Goal: Information Seeking & Learning: Learn about a topic

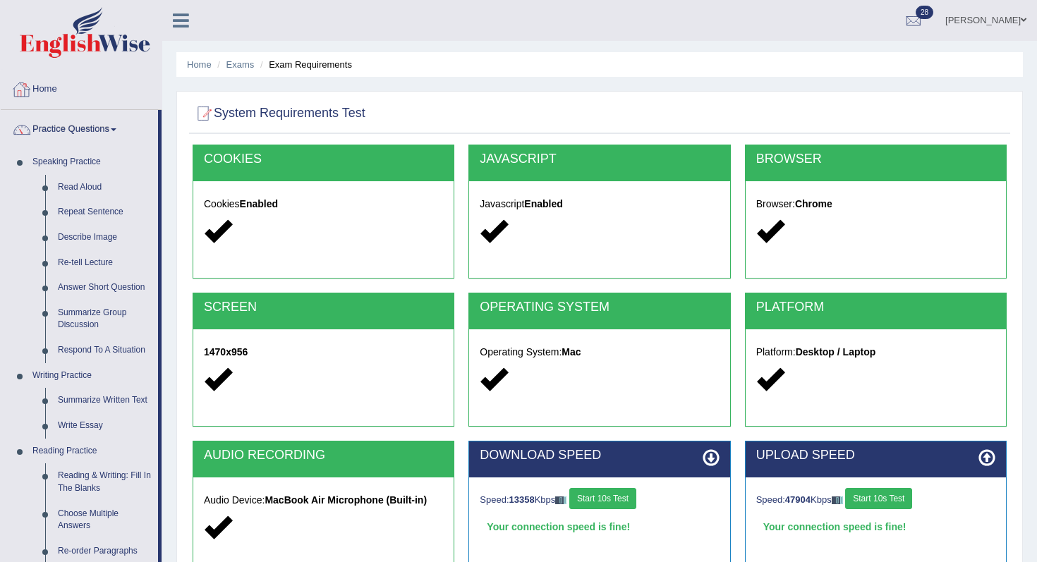
click at [124, 50] on img at bounding box center [85, 32] width 131 height 51
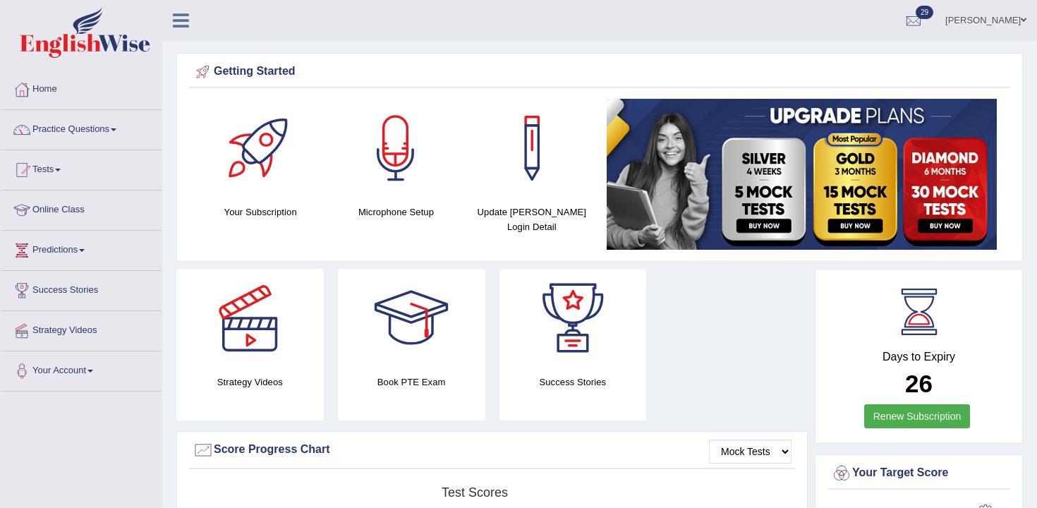
click at [385, 260] on div "Getting Started Your Subscription Microphone Setup Update Pearson Login Detail ×" at bounding box center [599, 157] width 847 height 209
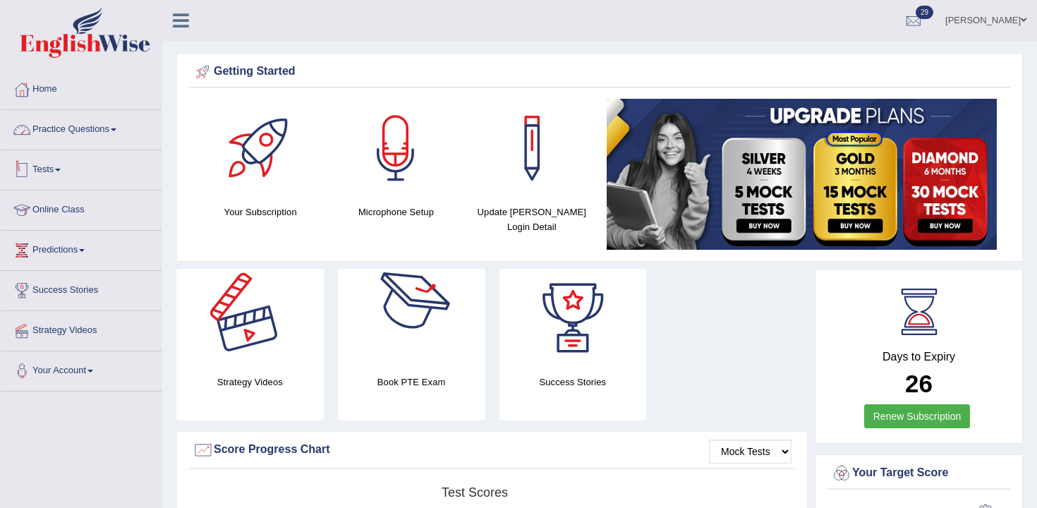
click at [64, 133] on link "Practice Questions" at bounding box center [81, 127] width 161 height 35
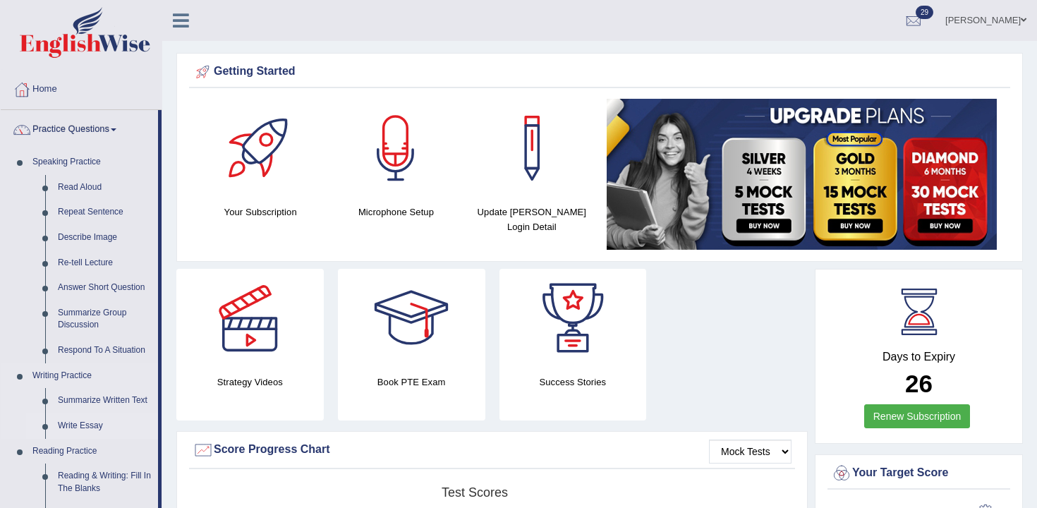
scroll to position [83, 0]
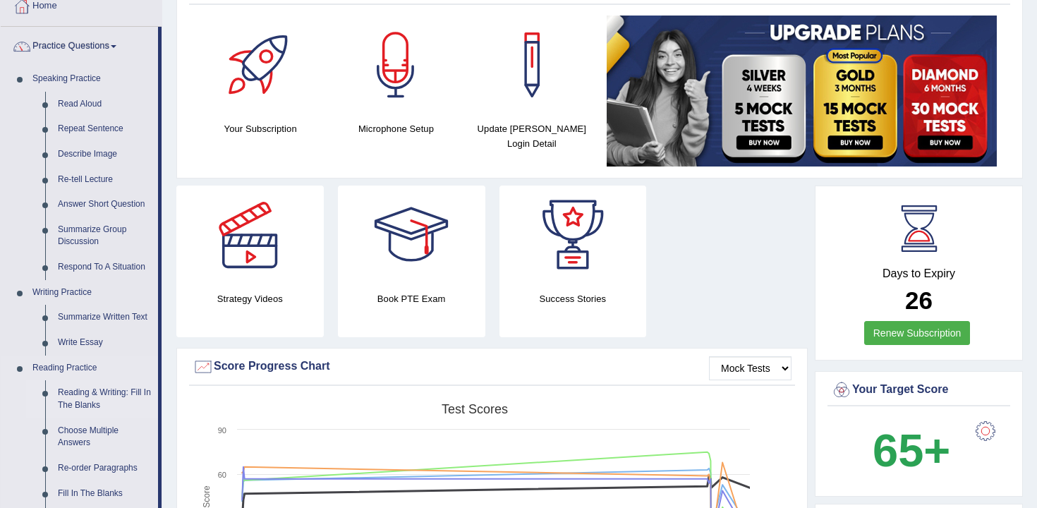
click at [116, 393] on link "Reading & Writing: Fill In The Blanks" at bounding box center [105, 398] width 107 height 37
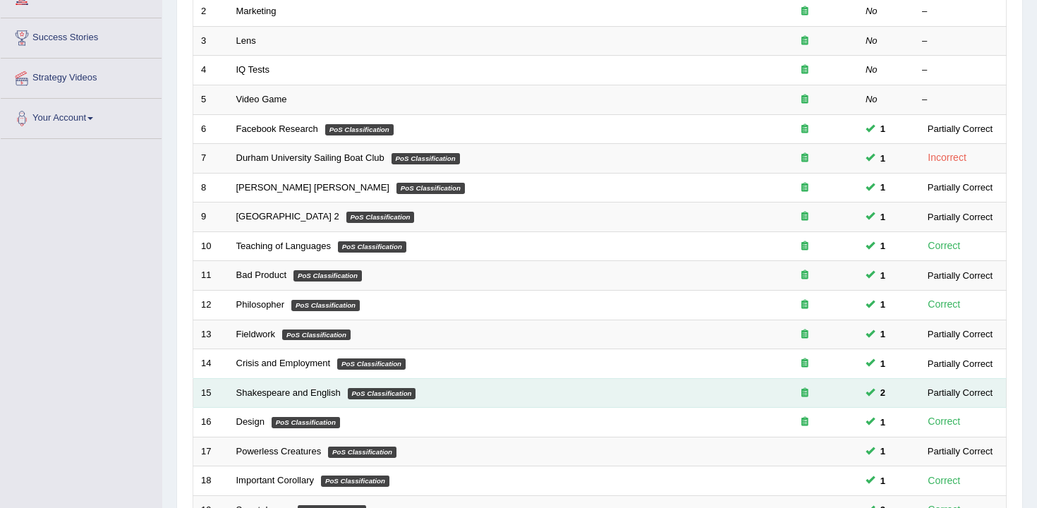
scroll to position [426, 0]
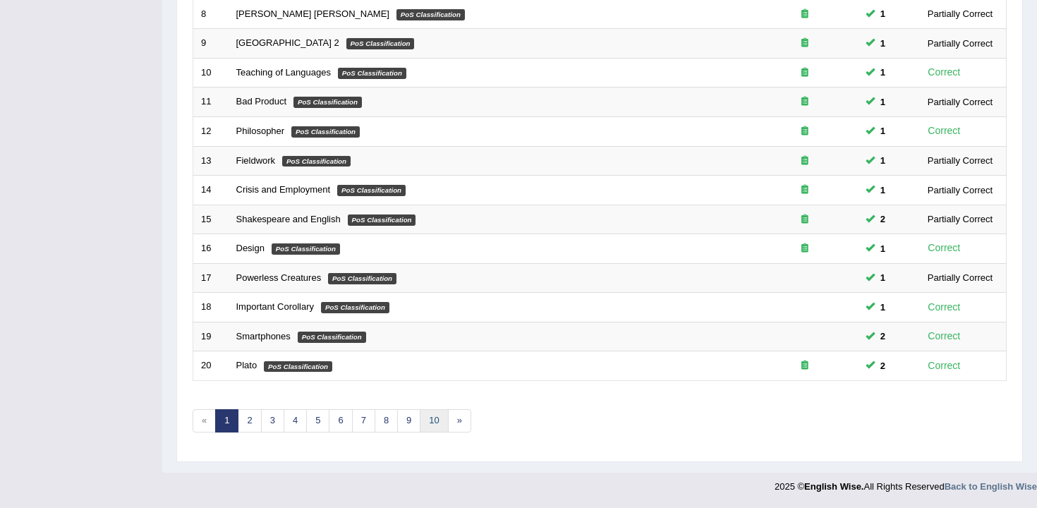
click at [433, 423] on link "10" at bounding box center [434, 420] width 28 height 23
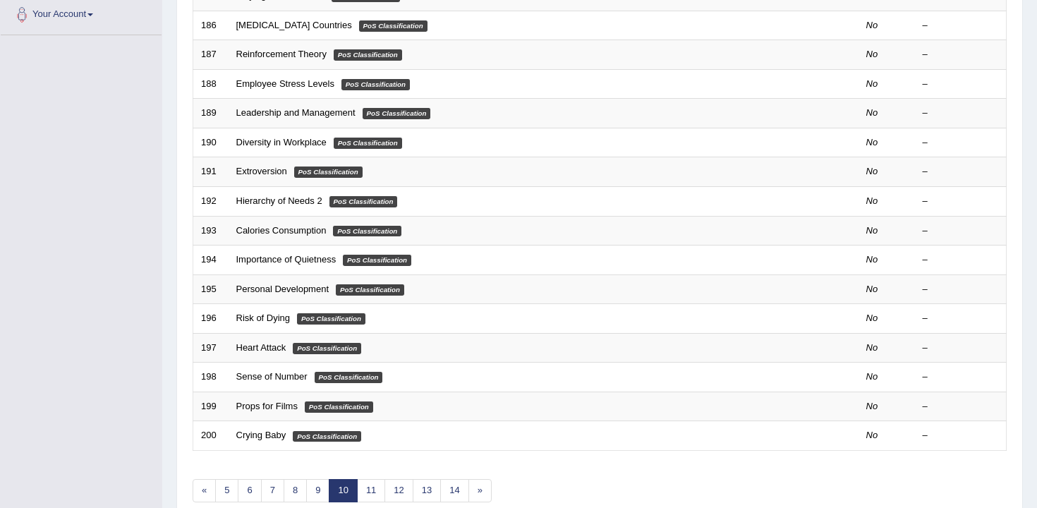
scroll to position [426, 0]
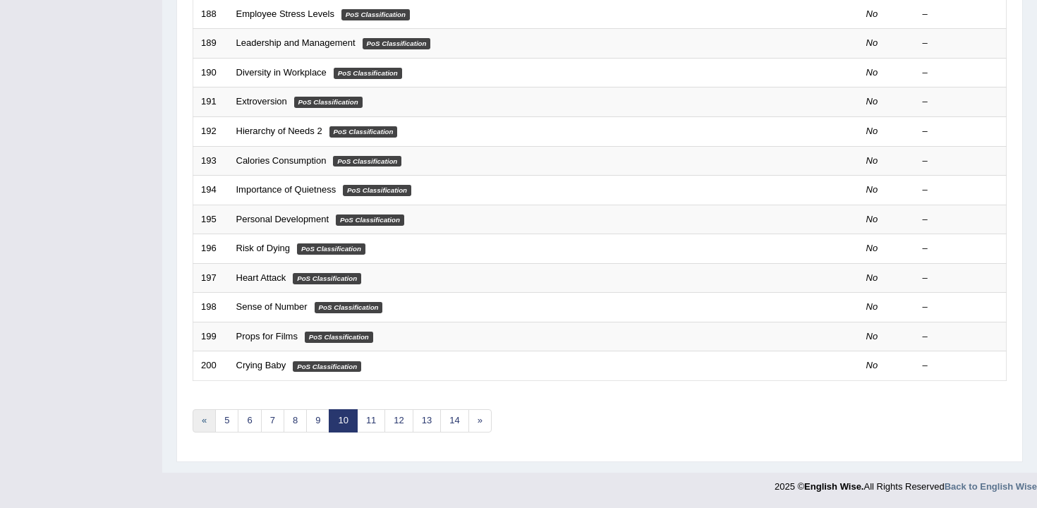
click at [207, 425] on link "«" at bounding box center [204, 420] width 23 height 23
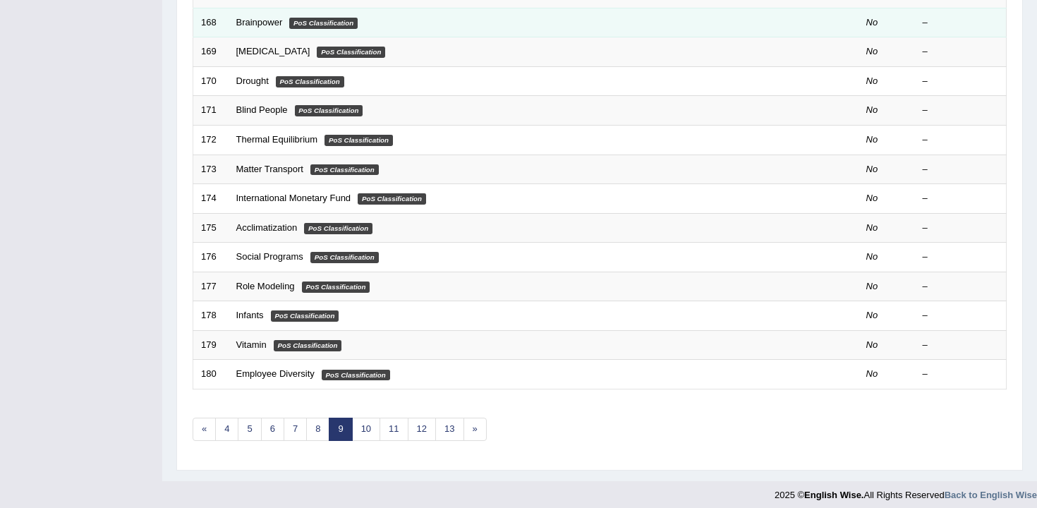
scroll to position [426, 0]
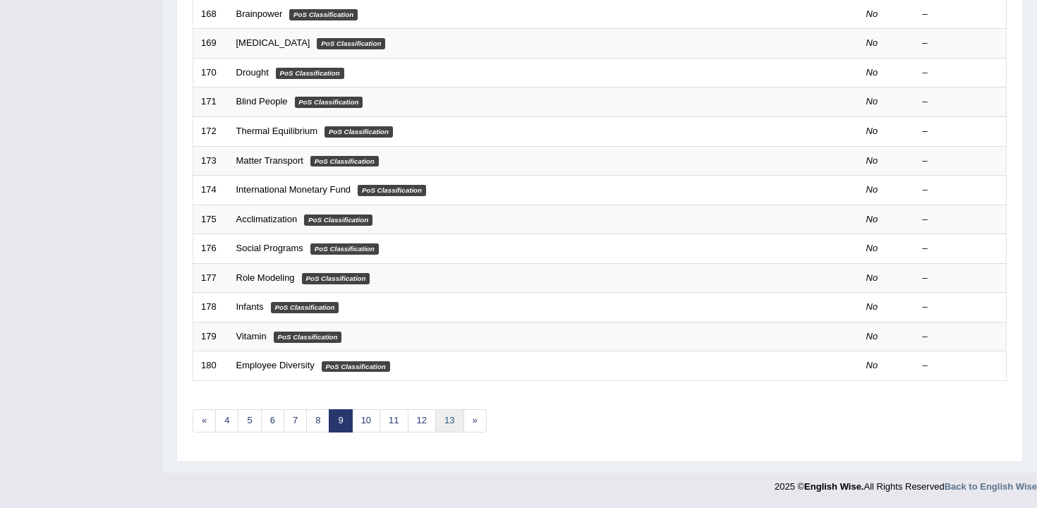
click at [447, 426] on link "13" at bounding box center [449, 420] width 28 height 23
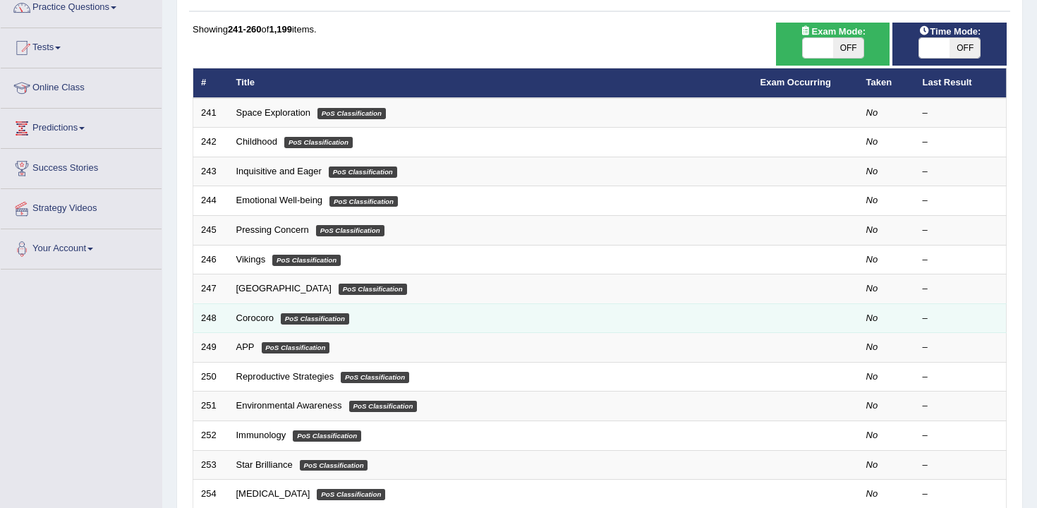
scroll to position [426, 0]
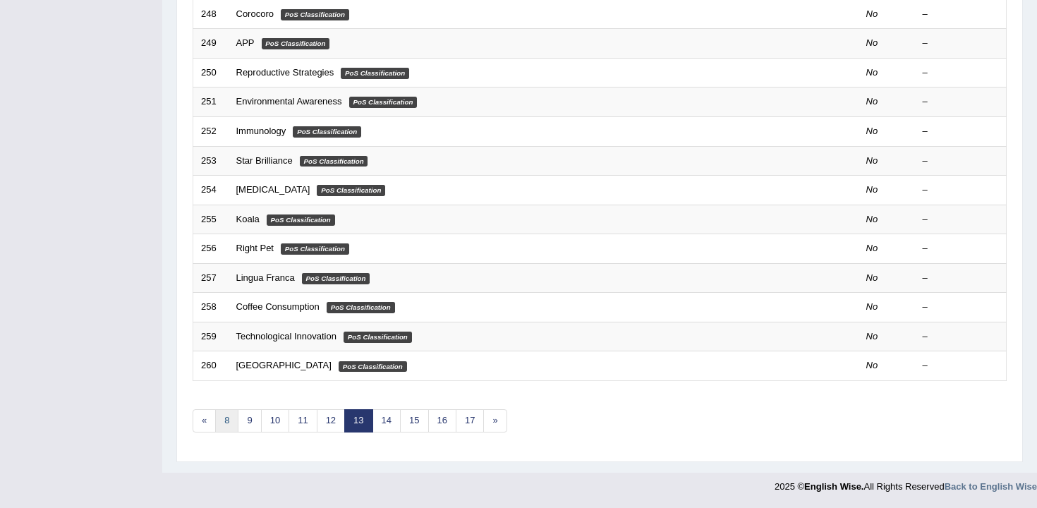
click at [218, 419] on link "8" at bounding box center [226, 420] width 23 height 23
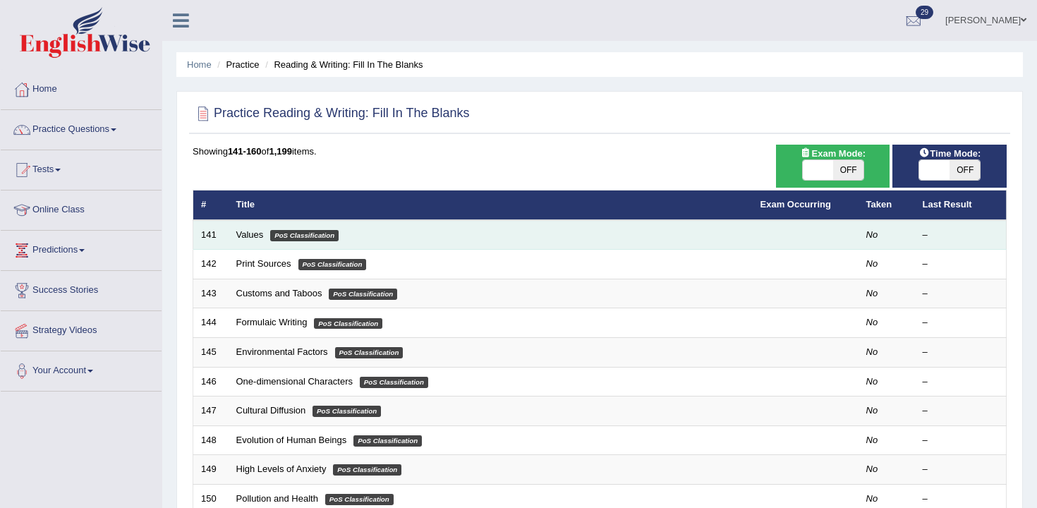
scroll to position [426, 0]
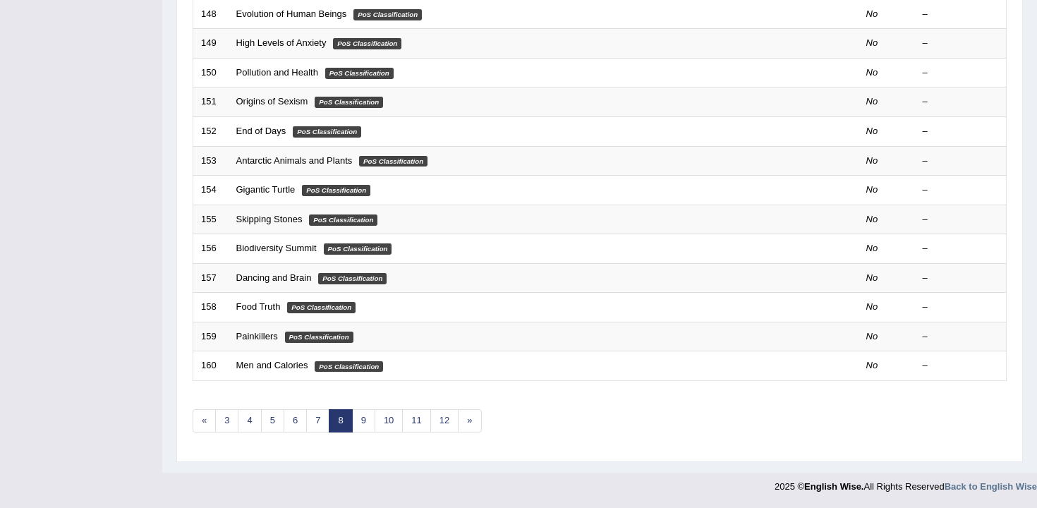
click at [226, 433] on div "Showing 141-160 of 1,199 items. # Title Exam Occurring Taken Last Result 141 Va…" at bounding box center [600, 84] width 814 height 732
drag, startPoint x: 227, startPoint y: 432, endPoint x: 214, endPoint y: 417, distance: 19.5
click at [227, 432] on link "3" at bounding box center [226, 420] width 23 height 23
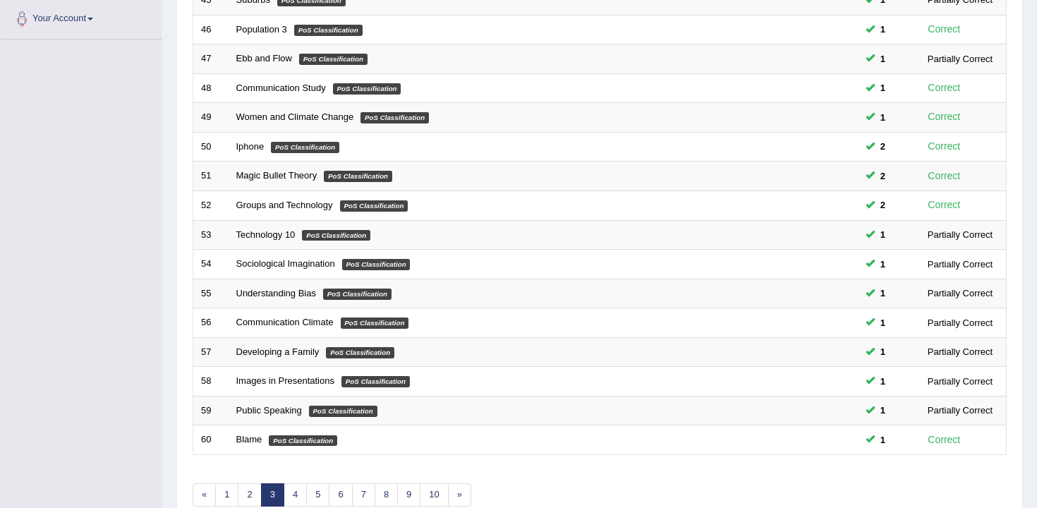
scroll to position [426, 0]
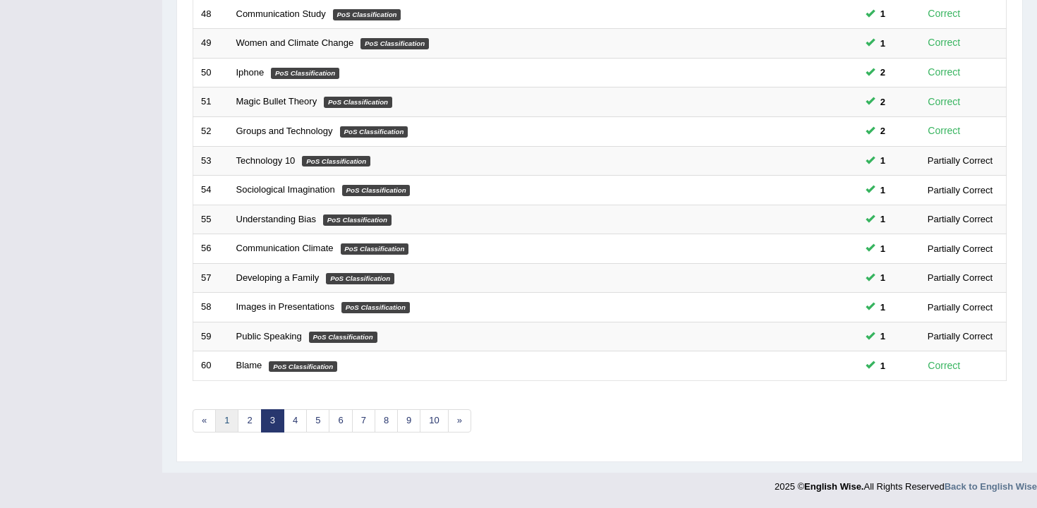
click at [225, 421] on link "1" at bounding box center [226, 420] width 23 height 23
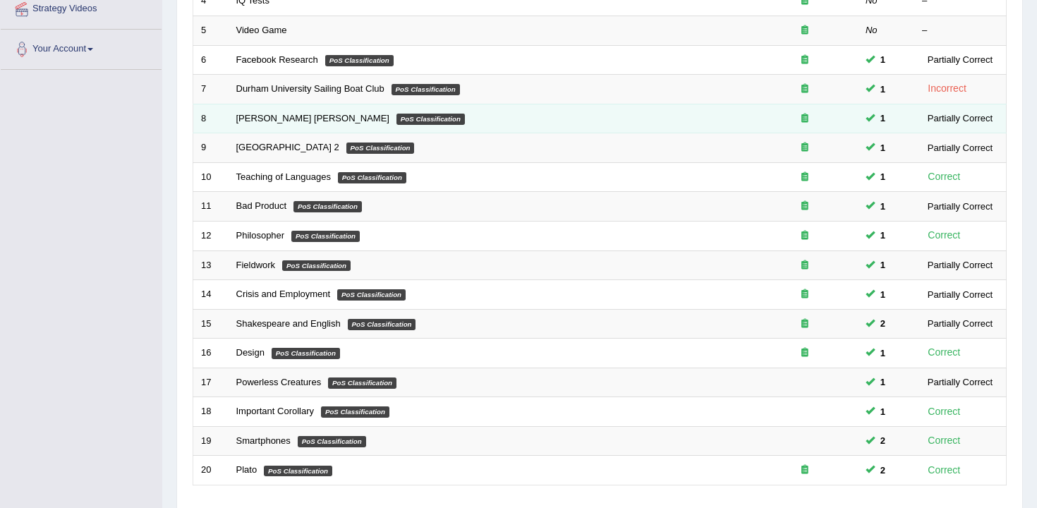
scroll to position [426, 0]
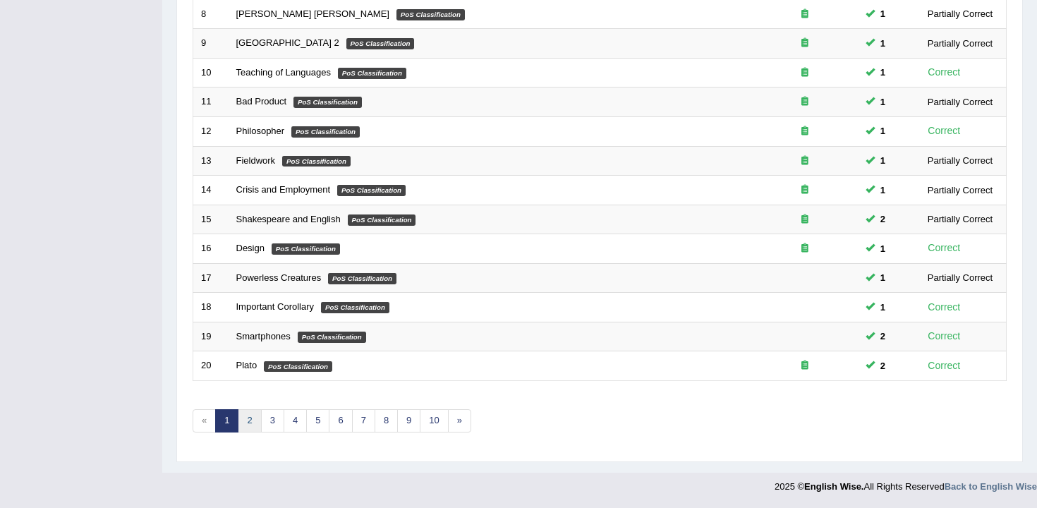
click at [255, 428] on link "2" at bounding box center [249, 420] width 23 height 23
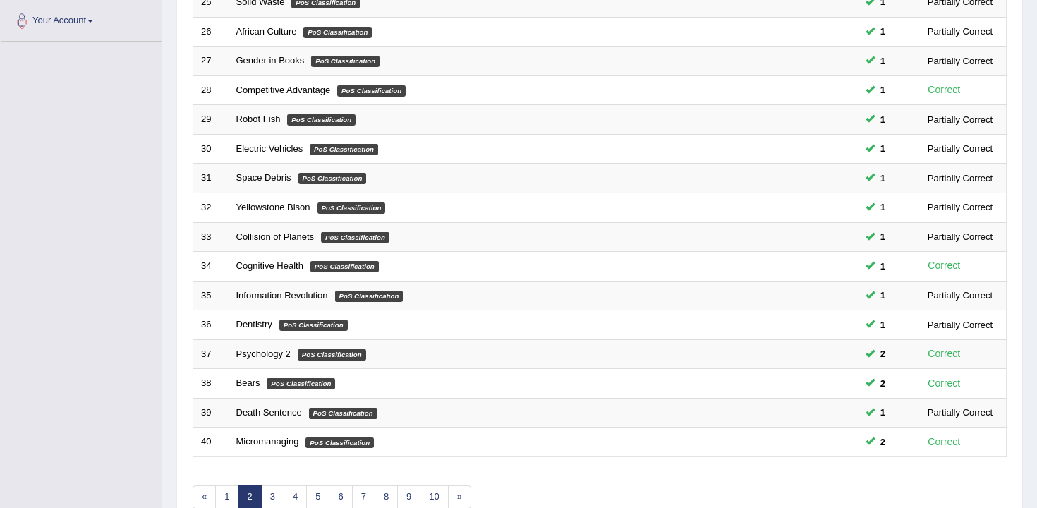
scroll to position [426, 0]
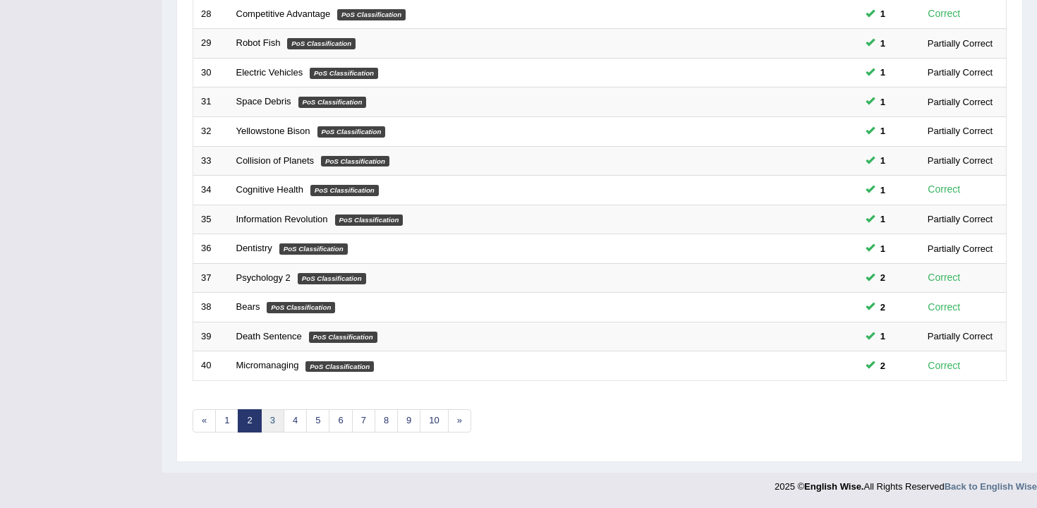
click at [266, 418] on link "3" at bounding box center [272, 420] width 23 height 23
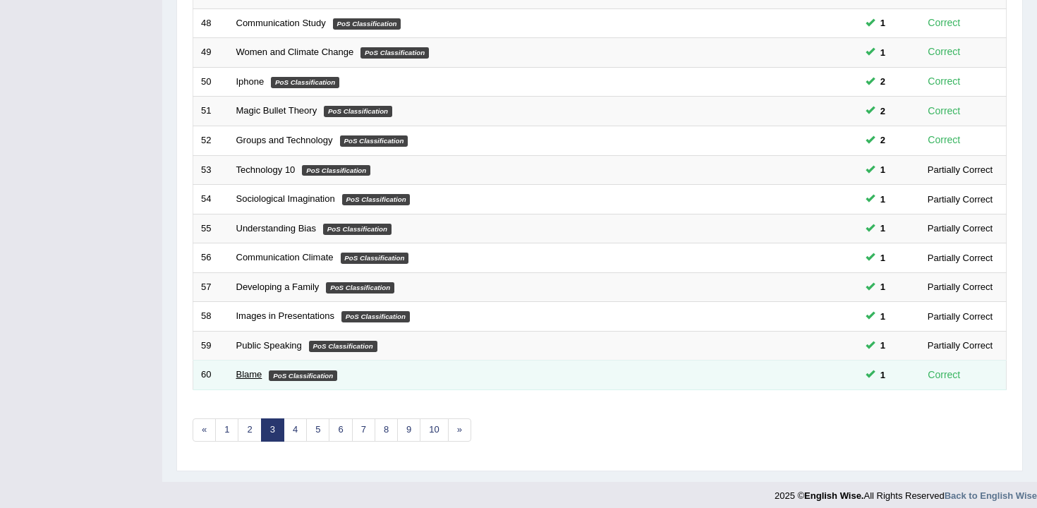
scroll to position [426, 0]
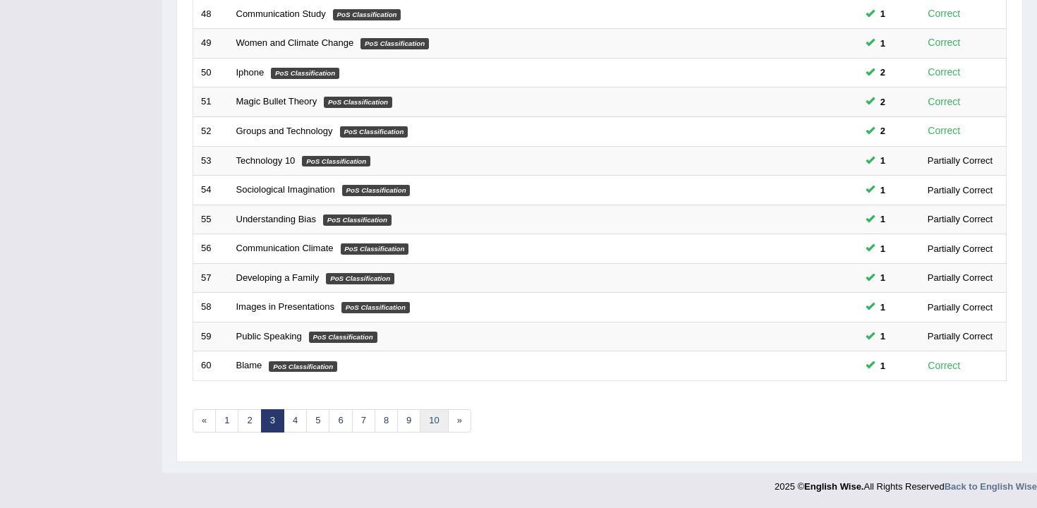
click at [426, 421] on link "10" at bounding box center [434, 420] width 28 height 23
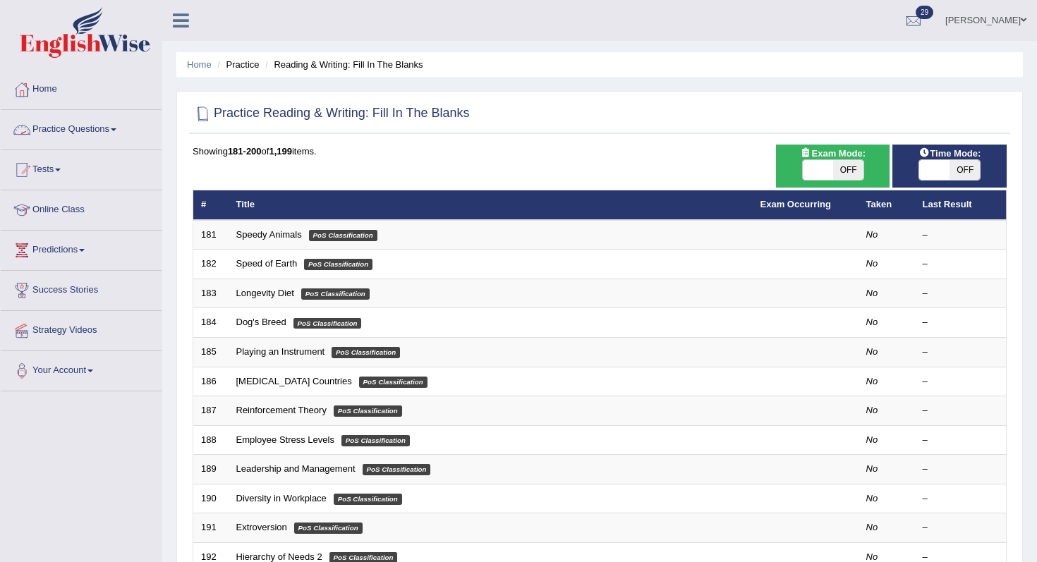
click at [92, 131] on link "Practice Questions" at bounding box center [81, 127] width 161 height 35
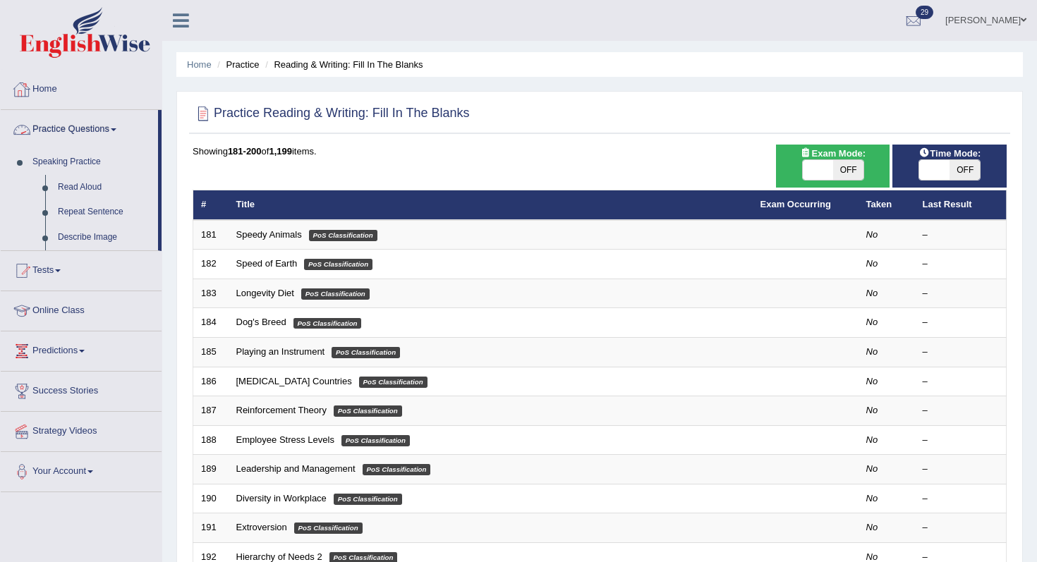
click at [79, 90] on link "Home" at bounding box center [81, 87] width 161 height 35
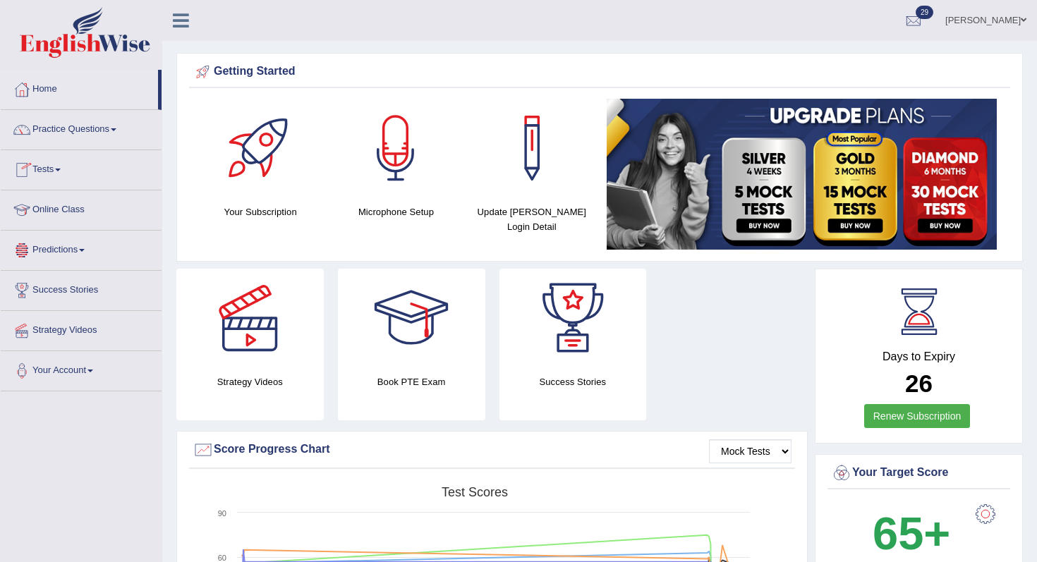
click at [80, 177] on link "Tests" at bounding box center [81, 167] width 161 height 35
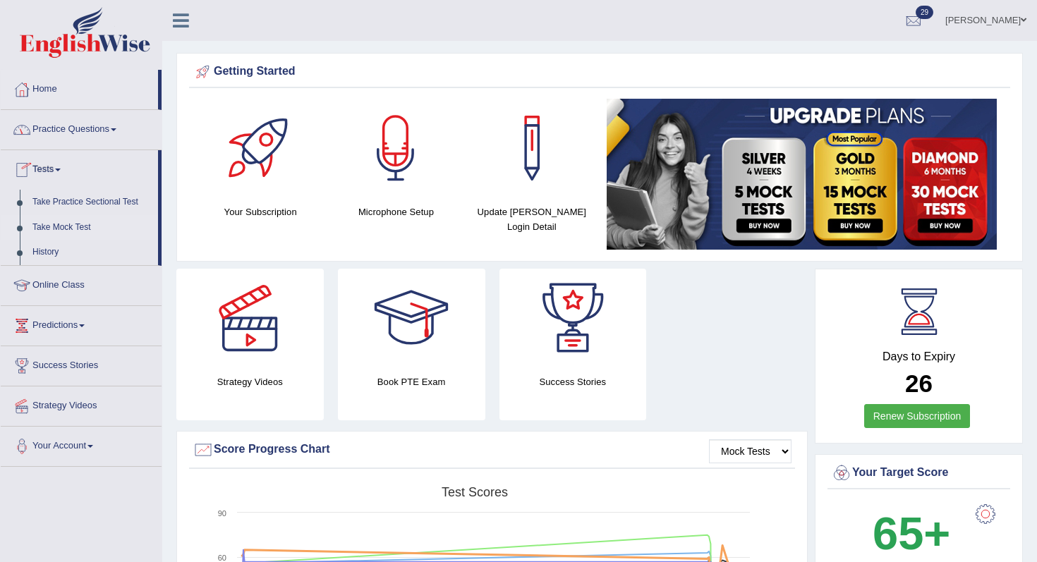
click at [86, 228] on link "Take Mock Test" at bounding box center [92, 227] width 132 height 25
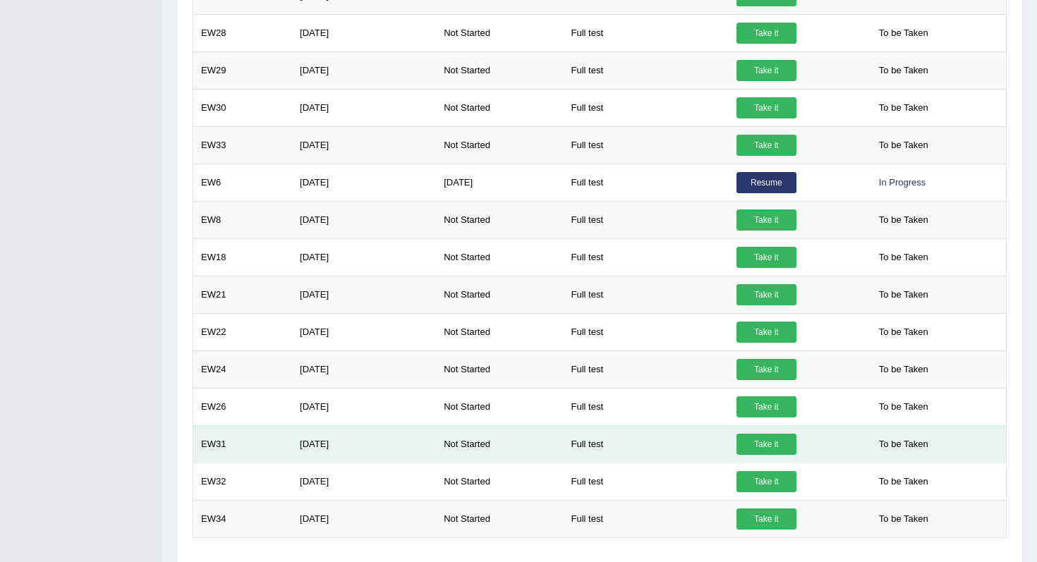
scroll to position [827, 0]
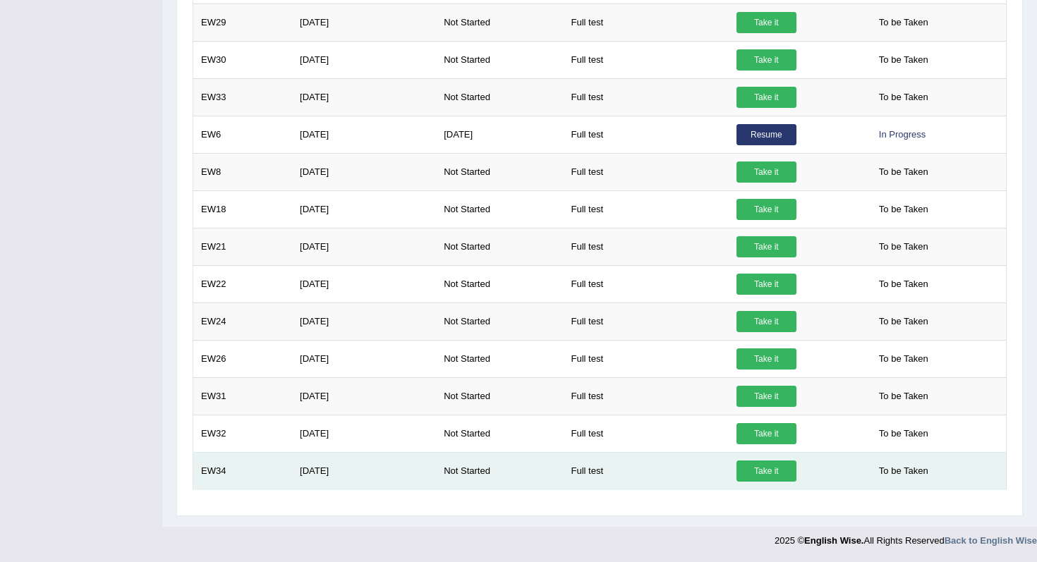
click at [788, 475] on link "Take it" at bounding box center [767, 471] width 60 height 21
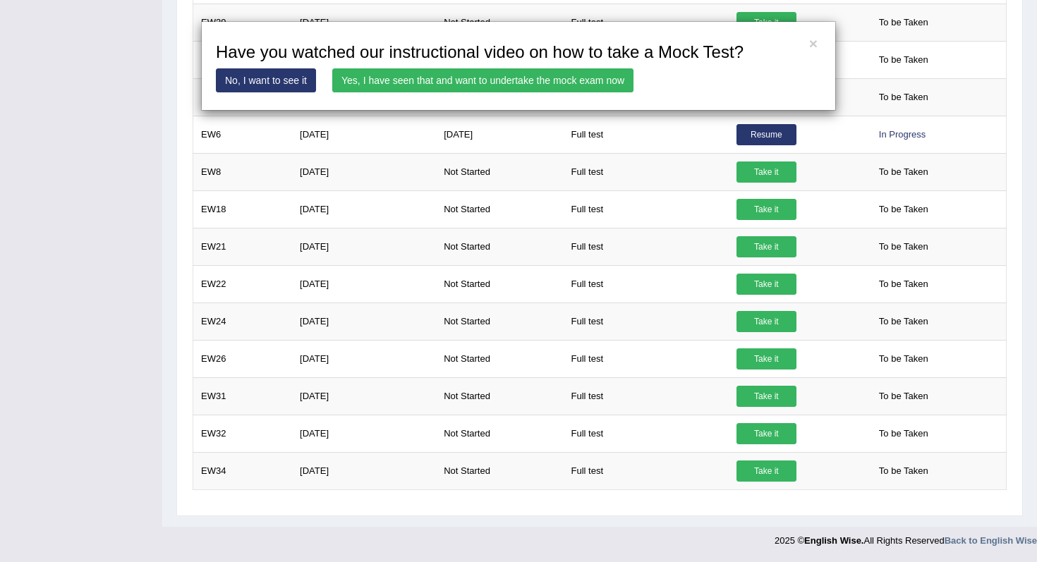
click at [423, 94] on div "× Have you watched our instructional video on how to take a Mock Test? No, I wa…" at bounding box center [518, 66] width 635 height 90
click at [415, 78] on link "Yes, I have seen that and want to undertake the mock exam now" at bounding box center [482, 80] width 301 height 24
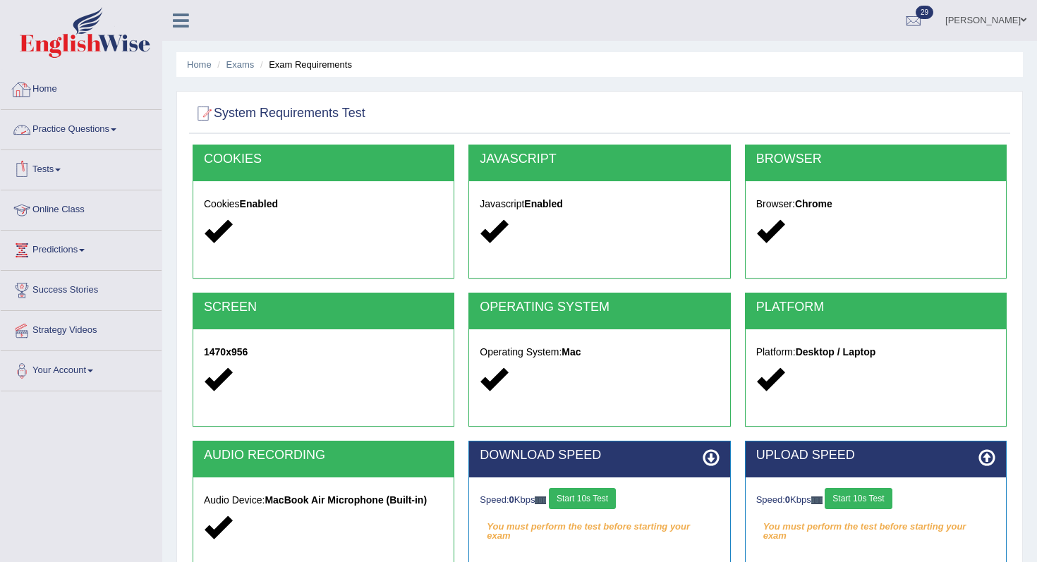
click at [94, 133] on link "Practice Questions" at bounding box center [81, 127] width 161 height 35
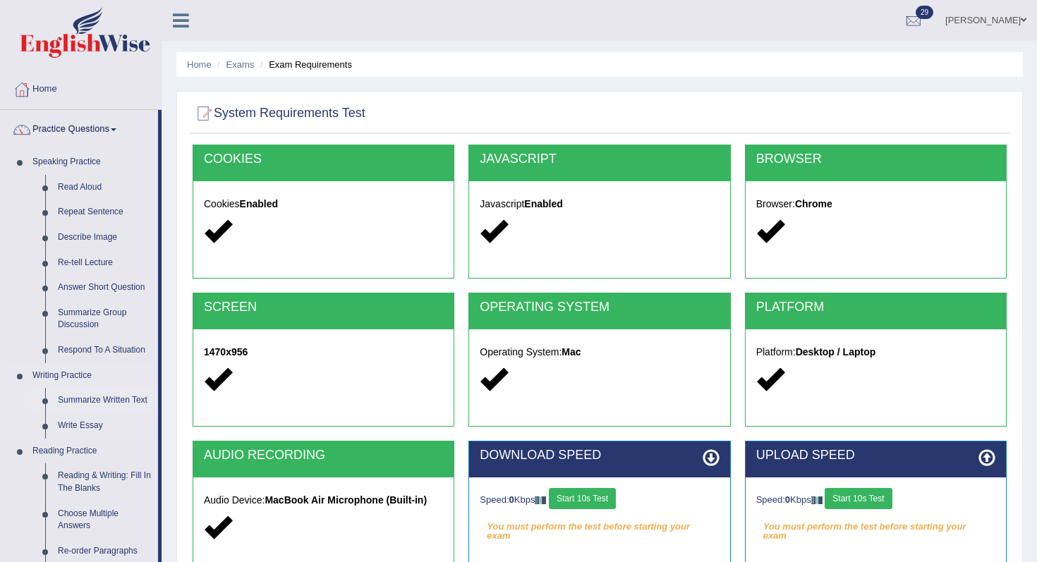
click at [109, 404] on link "Summarize Written Text" at bounding box center [105, 400] width 107 height 25
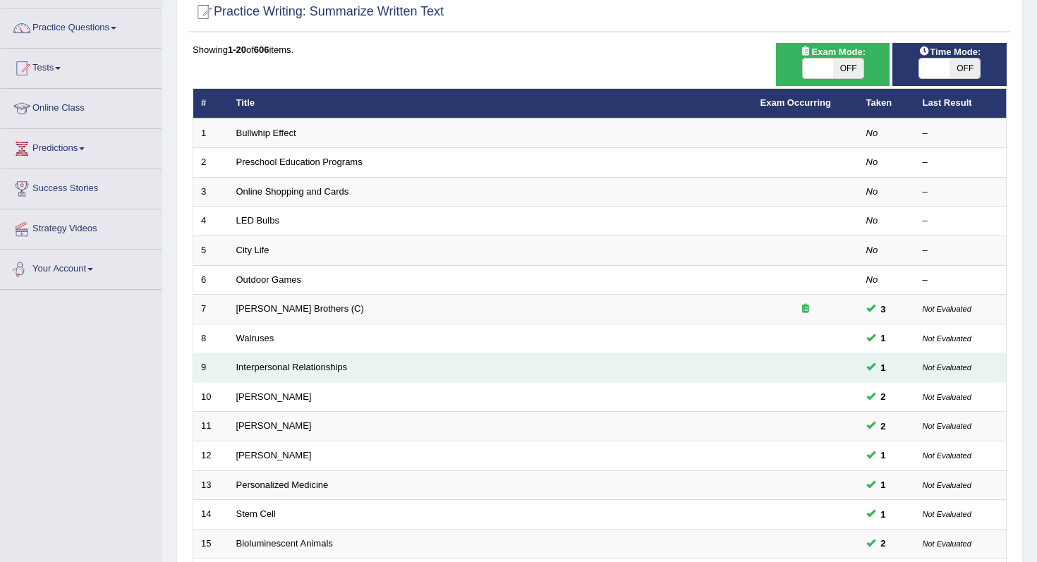
scroll to position [1, 0]
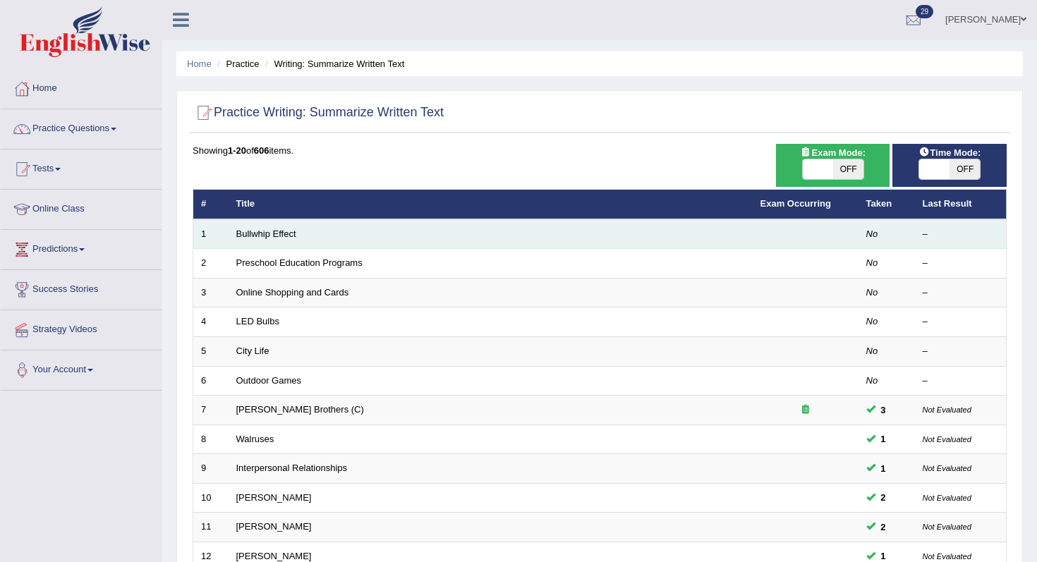
click at [284, 243] on td "Bullwhip Effect" at bounding box center [491, 234] width 524 height 30
click at [265, 238] on link "Bullwhip Effect" at bounding box center [266, 234] width 60 height 11
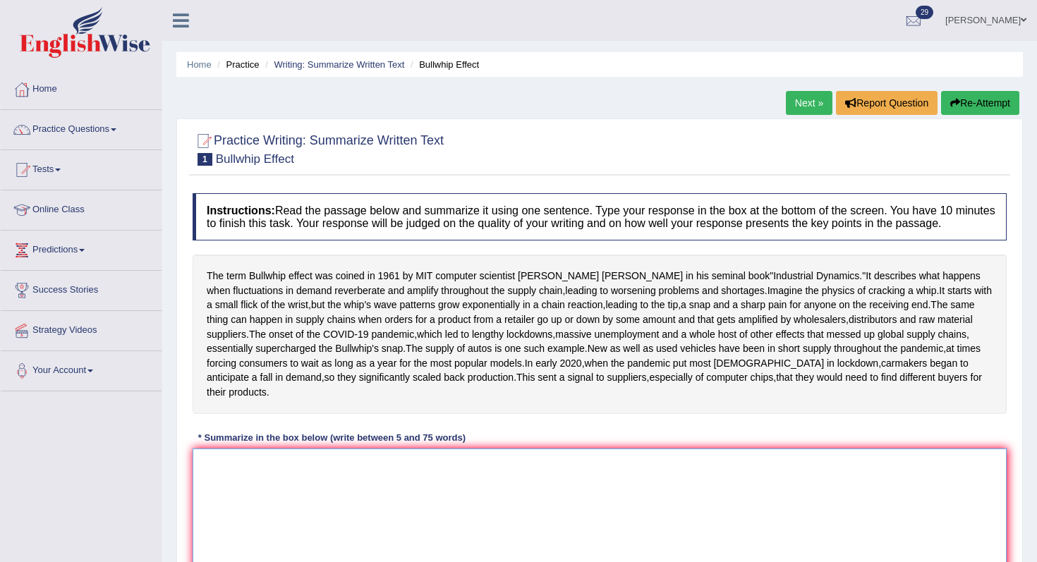
click at [330, 538] on textarea at bounding box center [600, 517] width 814 height 137
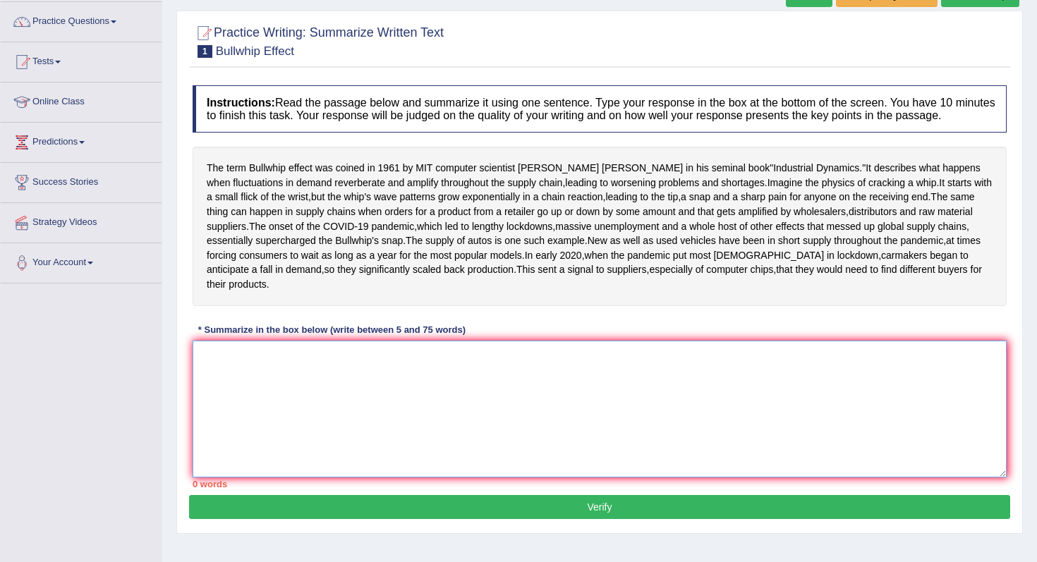
scroll to position [197, 0]
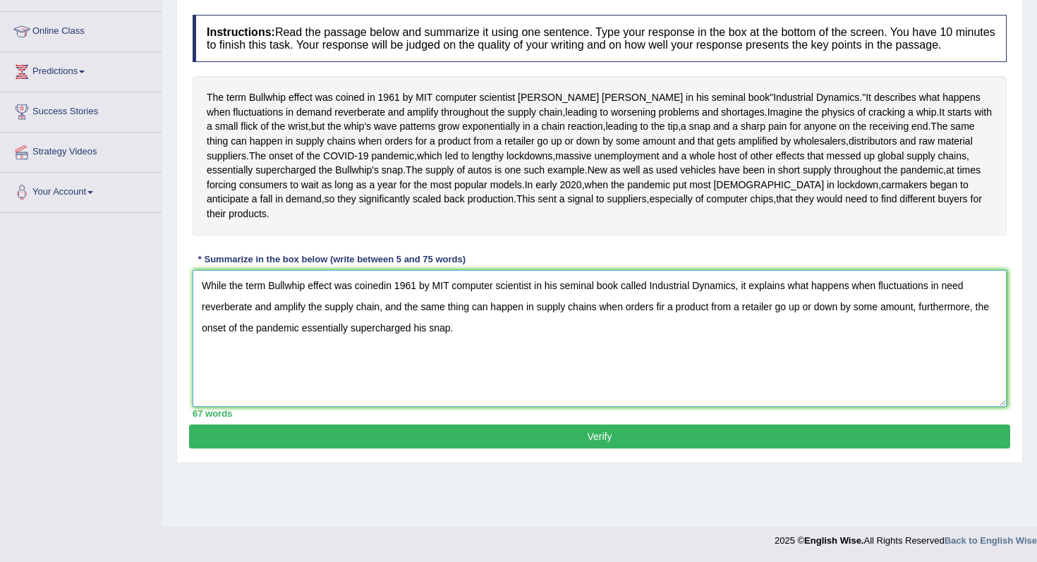
type textarea "While the term Bullwhip effect was coinedin 1961 by MIT computer scientist in h…"
click at [453, 449] on button "Verify" at bounding box center [599, 437] width 821 height 24
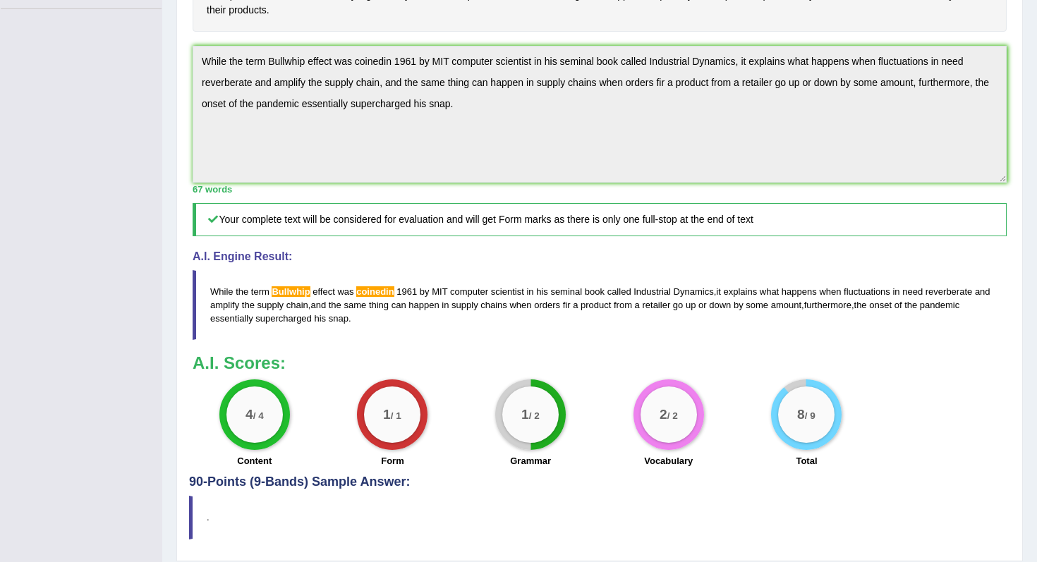
scroll to position [387, 0]
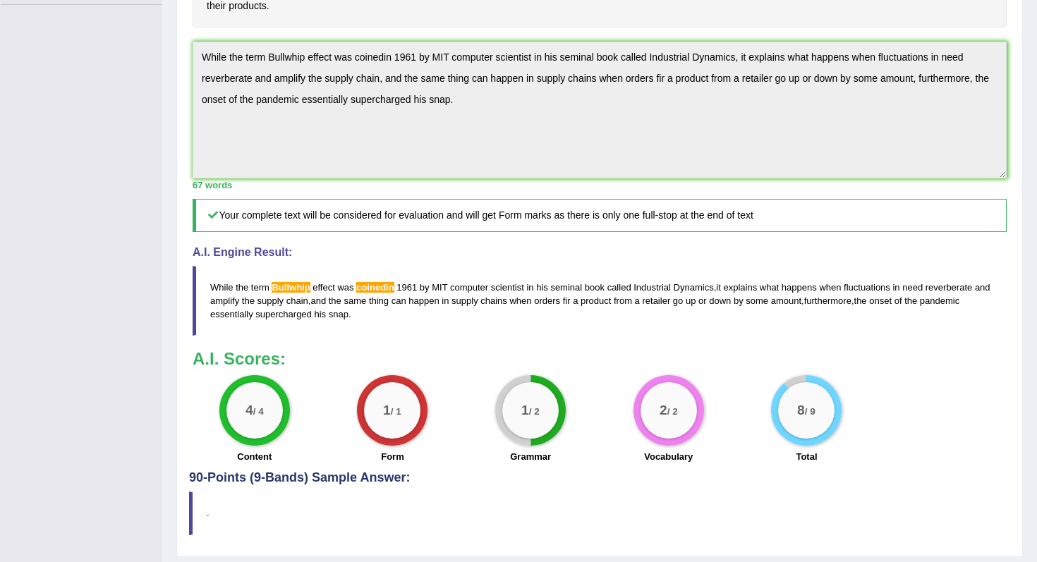
drag, startPoint x: 421, startPoint y: 385, endPoint x: 192, endPoint y: 357, distance: 231.1
click at [191, 357] on div "Instructions: Read the passage below and summarize it using one sentence. Type …" at bounding box center [599, 136] width 821 height 672
click at [122, 49] on div "Toggle navigation Home Practice Questions Speaking Practice Read Aloud Repeat S…" at bounding box center [518, 104] width 1037 height 983
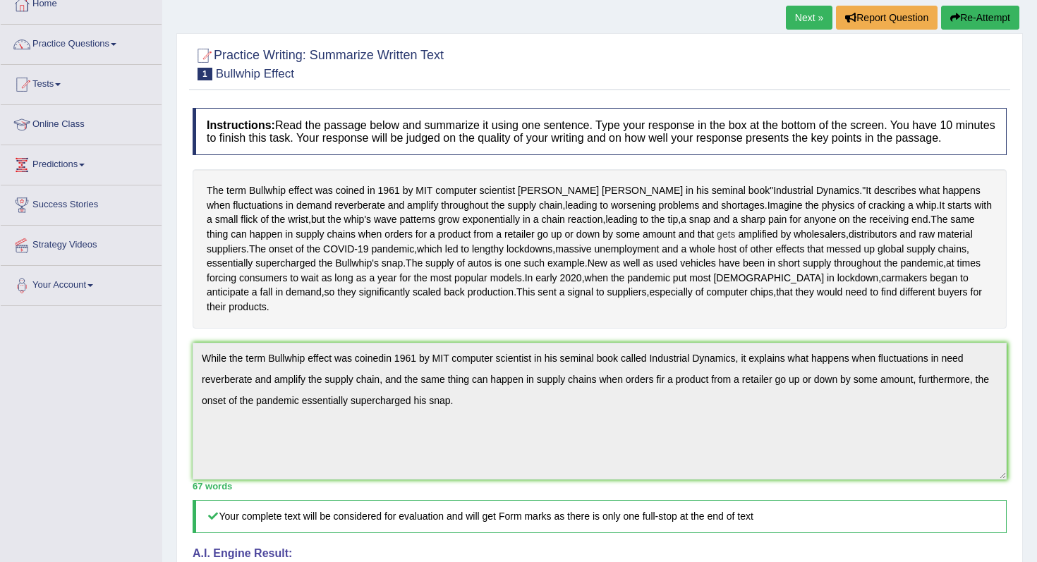
scroll to position [0, 0]
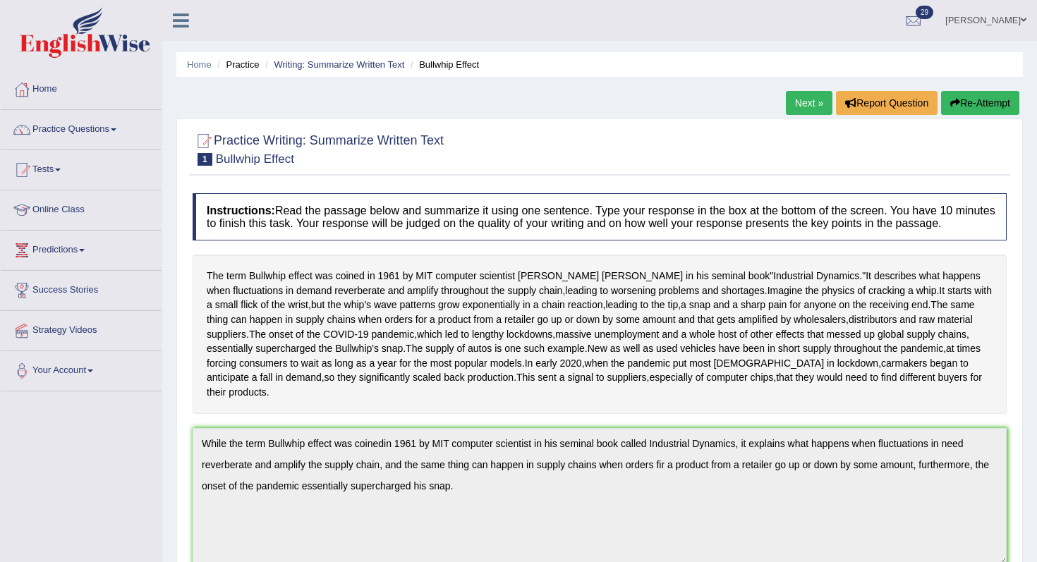
click at [1008, 97] on button "Re-Attempt" at bounding box center [980, 103] width 78 height 24
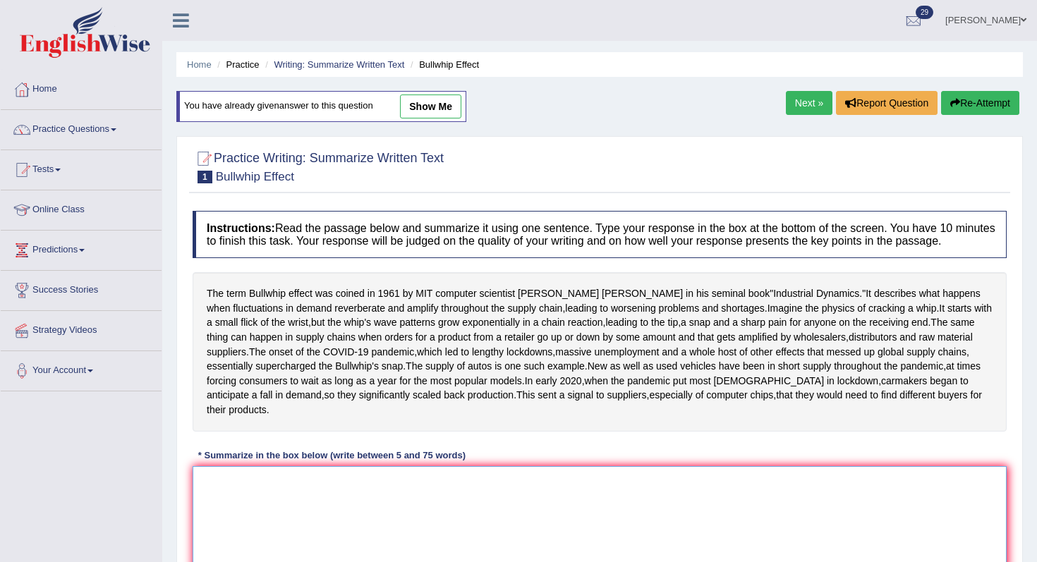
click at [512, 539] on textarea at bounding box center [600, 534] width 814 height 137
paste textarea "While the term Bullwhip effect was coinedin 1961 by MIT computer scientist in h…"
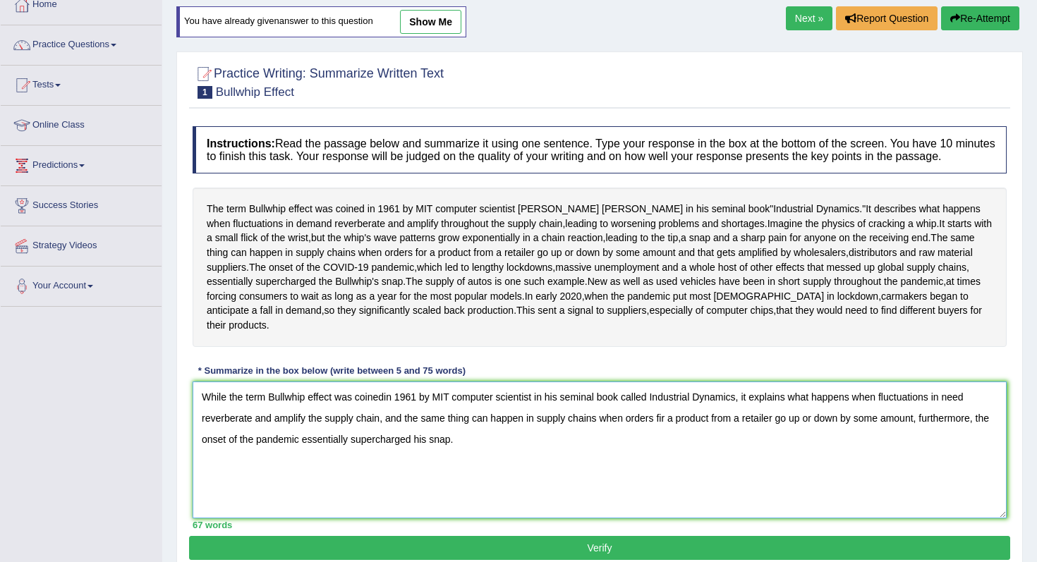
scroll to position [92, 0]
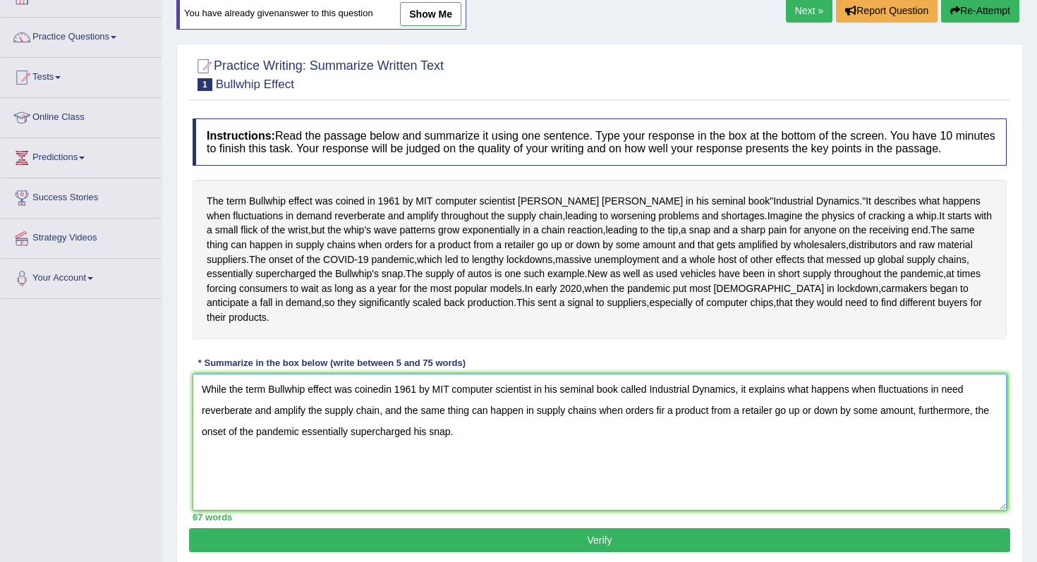
click at [394, 463] on textarea "While the term Bullwhip effect was coinedin 1961 by MIT computer scientist in h…" at bounding box center [600, 442] width 814 height 137
click at [289, 463] on textarea "While the term Bullwhip effect was coined in [DATE] by MIT computer scientist i…" at bounding box center [600, 442] width 814 height 137
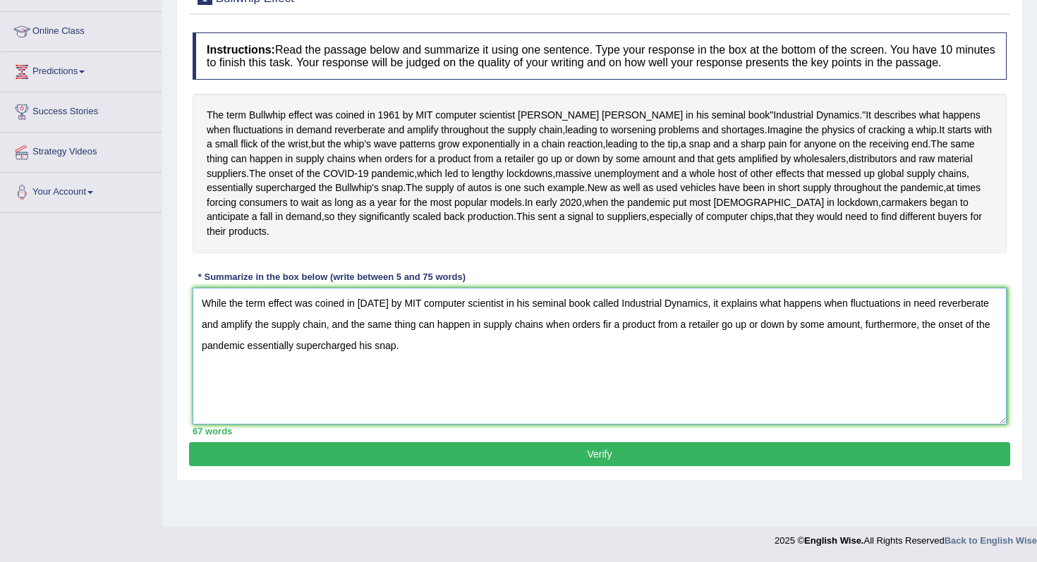
type textarea "While the term effect was coined in [DATE] by MIT computer scientist in his sem…"
click at [396, 466] on button "Verify" at bounding box center [599, 454] width 821 height 24
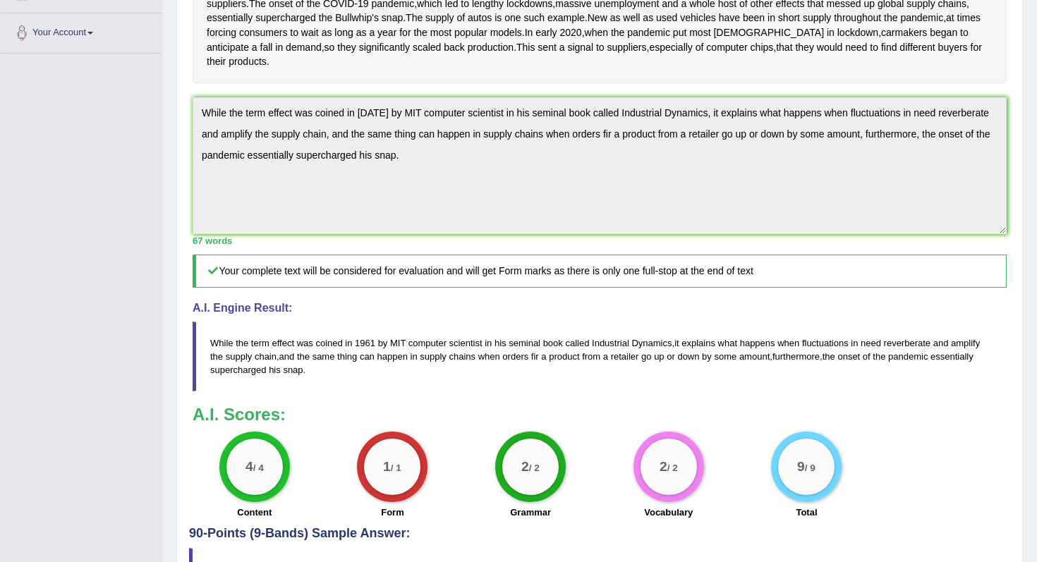
scroll to position [167, 0]
